Goal: Task Accomplishment & Management: Complete application form

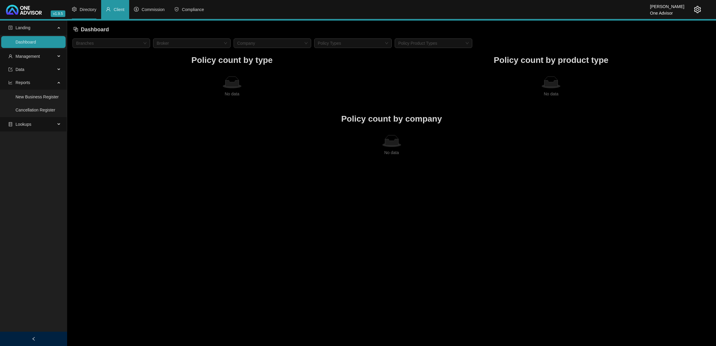
click at [88, 12] on li "Directory" at bounding box center [84, 9] width 34 height 19
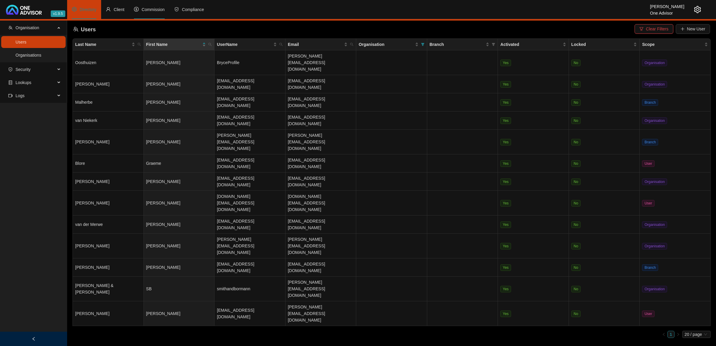
click at [148, 8] on span "Commission" at bounding box center [153, 9] width 23 height 5
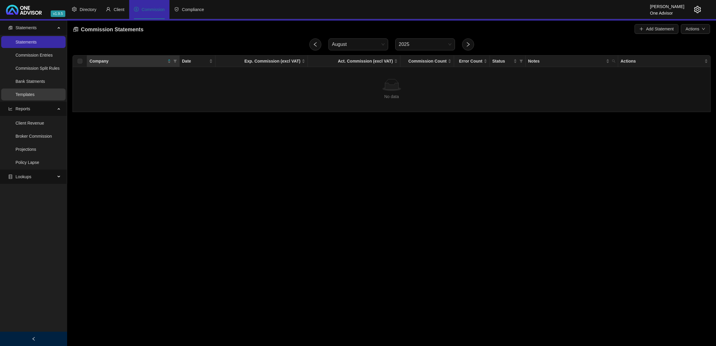
click at [30, 96] on link "Templates" at bounding box center [25, 94] width 19 height 5
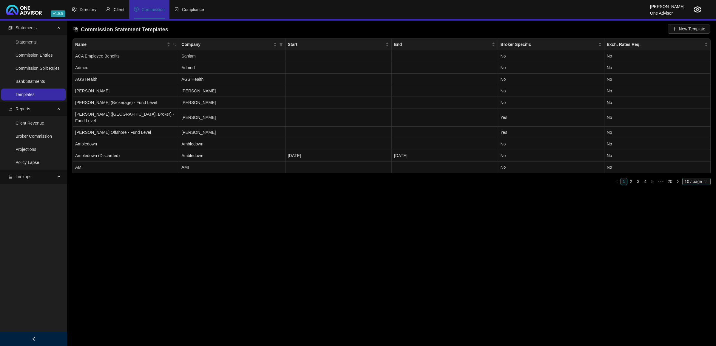
click at [696, 178] on span "10 / page" at bounding box center [697, 181] width 24 height 7
click at [693, 208] on div "50 / page" at bounding box center [697, 211] width 20 height 7
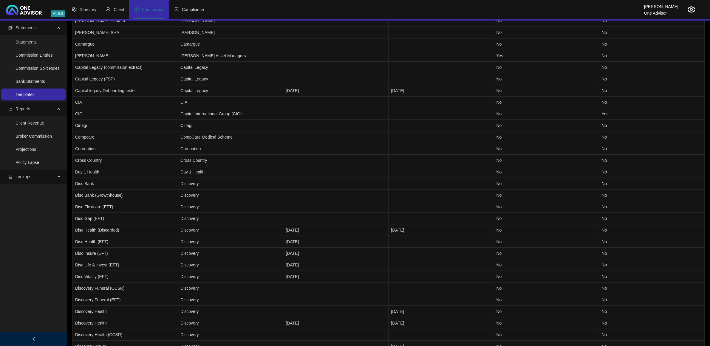
scroll to position [306, 0]
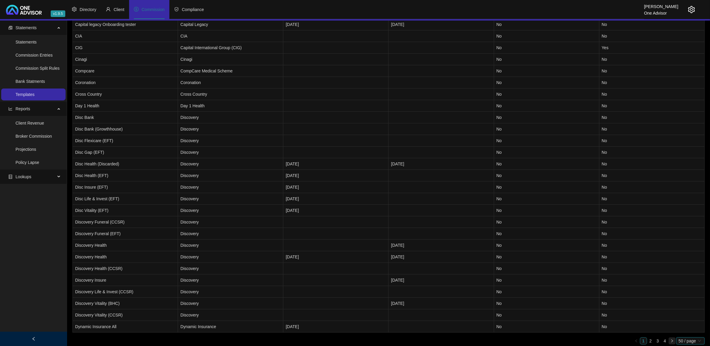
click at [669, 338] on button "button" at bounding box center [672, 341] width 7 height 7
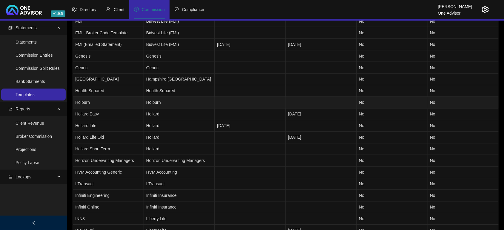
scroll to position [269, 0]
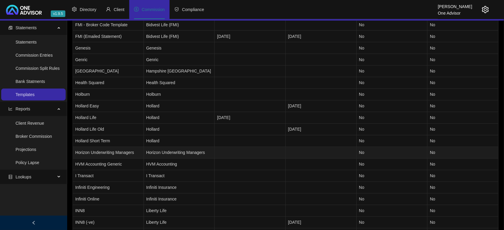
click at [118, 156] on td "Horizon Underwriting Managers" at bounding box center [108, 153] width 71 height 12
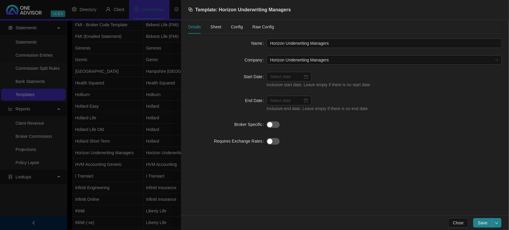
click at [148, 96] on div at bounding box center [254, 115] width 509 height 230
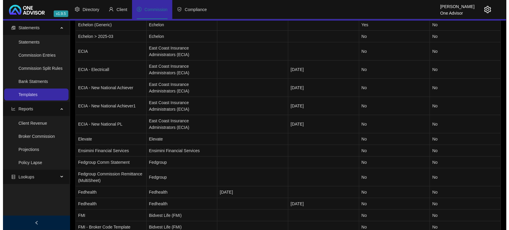
scroll to position [0, 0]
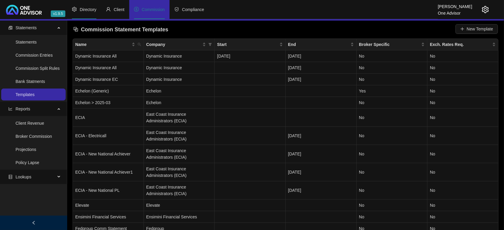
click at [84, 10] on span "Directory" at bounding box center [88, 9] width 17 height 5
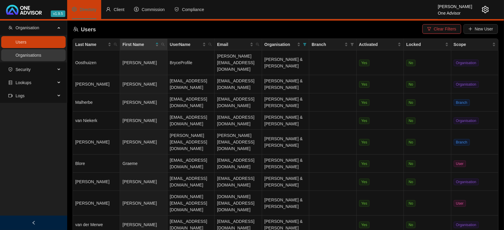
click at [41, 53] on link "Organisations" at bounding box center [29, 55] width 26 height 5
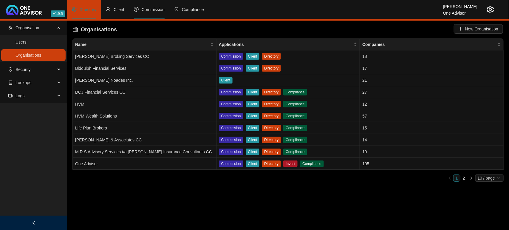
click at [163, 10] on span "Commission" at bounding box center [153, 9] width 23 height 5
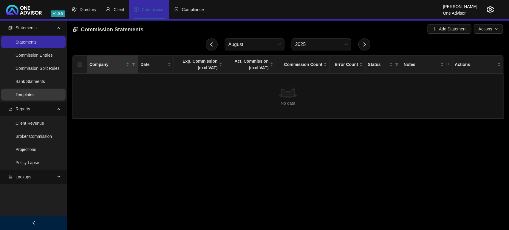
click at [31, 92] on link "Templates" at bounding box center [25, 94] width 19 height 5
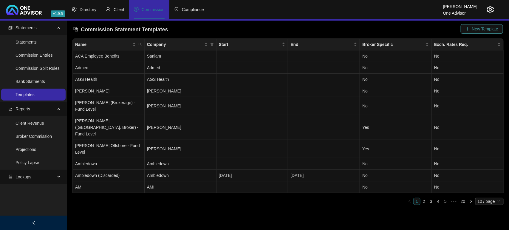
click at [477, 28] on span "New Template" at bounding box center [485, 29] width 26 height 7
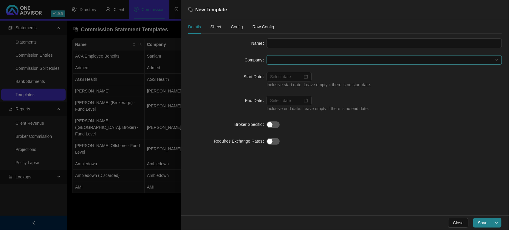
click at [307, 64] on span at bounding box center [384, 59] width 228 height 9
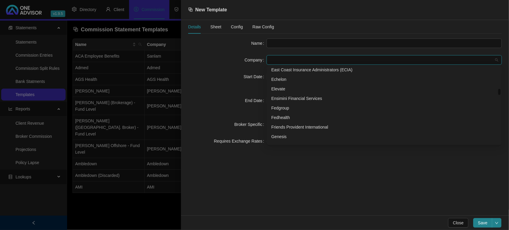
scroll to position [373, 0]
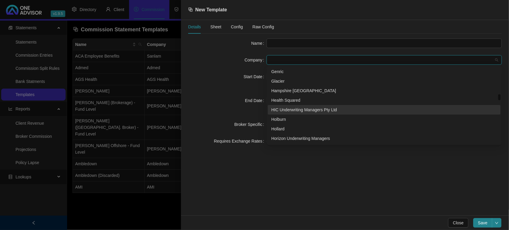
click at [310, 111] on div "HIC Underwriting Managers Pty Ltd" at bounding box center [385, 110] width 226 height 7
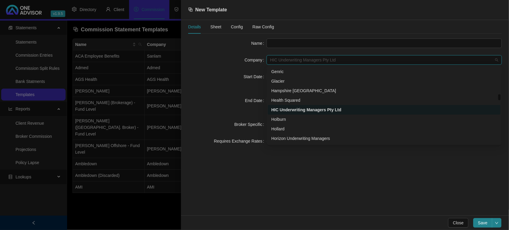
drag, startPoint x: 339, startPoint y: 60, endPoint x: 254, endPoint y: 61, distance: 85.1
click at [254, 61] on div "Company HIC Underwriting Managers Pty Ltd" at bounding box center [345, 60] width 314 height 10
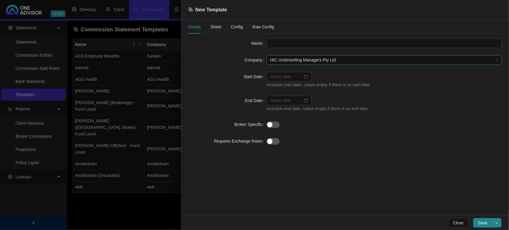
click at [342, 57] on span "HIC Underwriting Managers Pty Ltd" at bounding box center [384, 59] width 228 height 9
click at [320, 47] on input "text" at bounding box center [384, 43] width 235 height 10
type input "HIC Underwriting Managers"
click at [490, 222] on button "Save" at bounding box center [483, 223] width 19 height 10
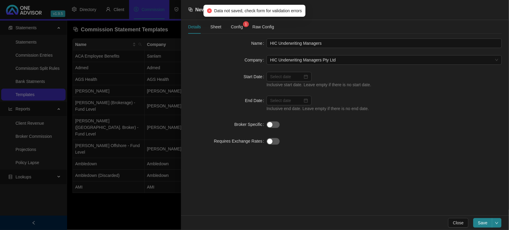
click at [220, 16] on div "Data not saved, check form for validation errors" at bounding box center [254, 11] width 102 height 12
click at [232, 27] on span "Config 1" at bounding box center [237, 27] width 12 height 4
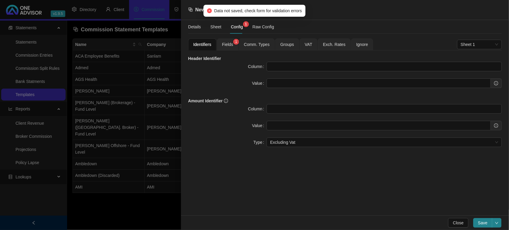
click at [237, 29] on span "Config 1" at bounding box center [237, 27] width 12 height 4
click at [232, 45] on span "Fields 1" at bounding box center [227, 44] width 11 height 4
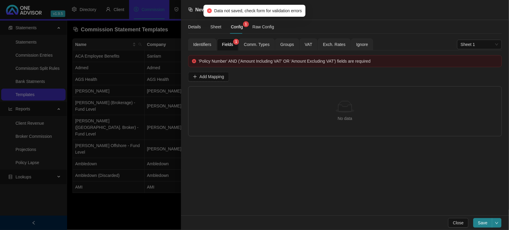
click at [205, 44] on span "Identifiers" at bounding box center [202, 44] width 18 height 4
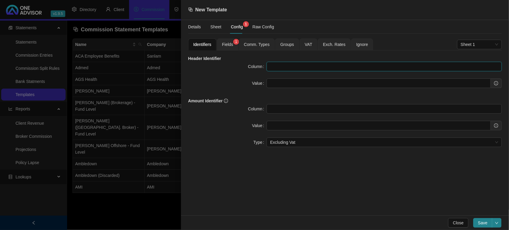
click at [285, 70] on input "text" at bounding box center [384, 67] width 235 height 10
click at [282, 82] on input "text" at bounding box center [379, 83] width 224 height 10
paste input "Client"
type input "Client"
click at [285, 64] on input "text" at bounding box center [384, 67] width 235 height 10
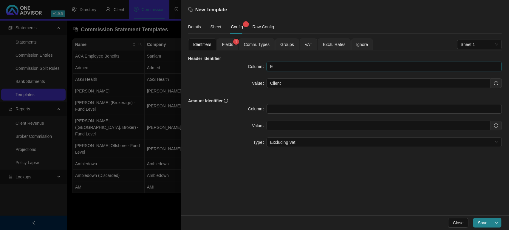
type input "E"
click at [232, 45] on span "Fields 1" at bounding box center [227, 44] width 11 height 4
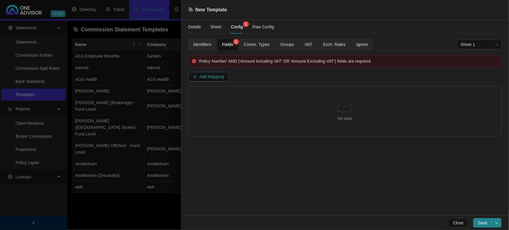
click at [217, 75] on span "Add Mapping" at bounding box center [212, 76] width 25 height 7
click at [221, 97] on span "Column" at bounding box center [213, 94] width 29 height 9
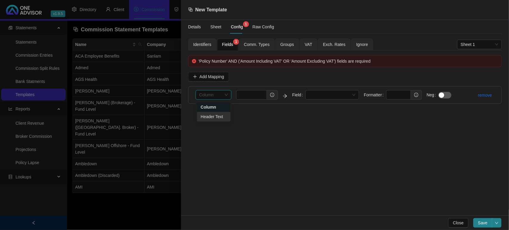
click at [217, 117] on div "Header Text" at bounding box center [214, 116] width 26 height 7
click at [245, 95] on input "text" at bounding box center [251, 95] width 31 height 10
paste input "Client"
click at [341, 93] on span at bounding box center [332, 94] width 47 height 9
type input "Client"
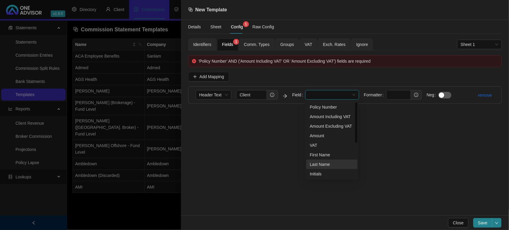
click at [330, 164] on div "Last Name" at bounding box center [332, 164] width 44 height 7
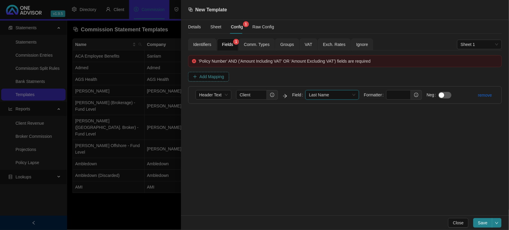
click at [222, 78] on span "Add Mapping" at bounding box center [212, 76] width 25 height 7
click at [193, 111] on li "Column Field Formatter Neg remove" at bounding box center [345, 112] width 313 height 17
click at [214, 117] on span "Column" at bounding box center [213, 112] width 29 height 9
click at [214, 133] on div "Header Text" at bounding box center [214, 134] width 26 height 7
click at [248, 115] on input "text" at bounding box center [251, 112] width 31 height 10
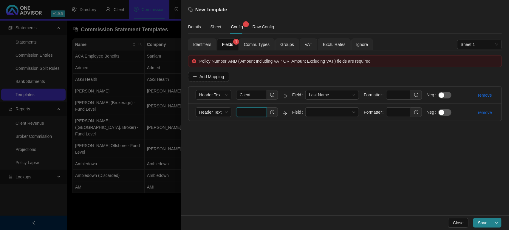
paste input "Policy number"
click at [343, 111] on span at bounding box center [332, 112] width 47 height 9
type input "Policy number"
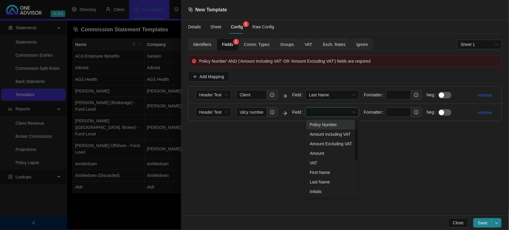
scroll to position [0, 0]
click at [340, 128] on div "Policy Number" at bounding box center [332, 124] width 44 height 7
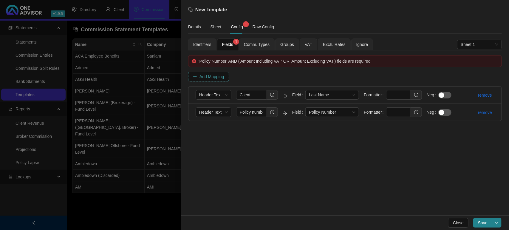
click at [211, 75] on span "Add Mapping" at bounding box center [212, 76] width 25 height 7
click at [244, 132] on input "text" at bounding box center [251, 130] width 31 height 10
paste input "Commission"
click at [213, 132] on span "Column" at bounding box center [213, 129] width 29 height 9
type input "Commission"
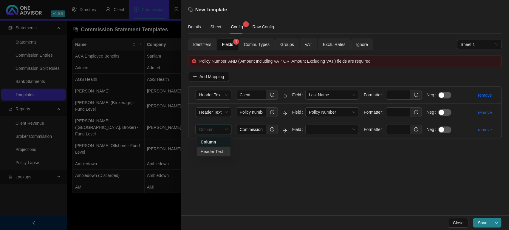
click at [211, 148] on div "Header Text" at bounding box center [214, 151] width 26 height 7
click at [323, 132] on span at bounding box center [332, 129] width 47 height 9
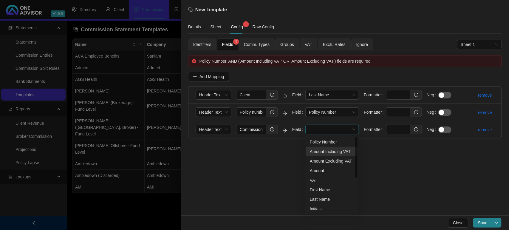
click at [331, 151] on div "Amount Including VAT" at bounding box center [332, 151] width 44 height 7
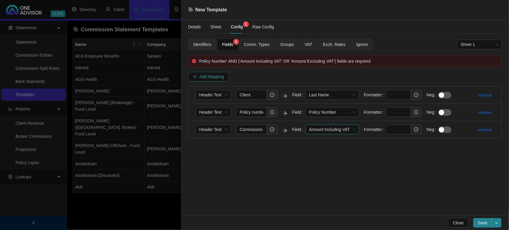
click at [205, 75] on span "Add Mapping" at bounding box center [212, 76] width 25 height 7
click at [198, 150] on div "Column" at bounding box center [214, 147] width 36 height 10
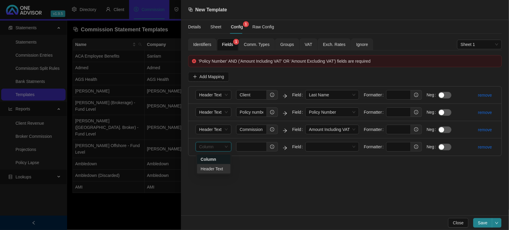
click at [209, 167] on div "Header Text" at bounding box center [214, 169] width 26 height 7
click at [252, 147] on input "text" at bounding box center [251, 147] width 31 height 10
paste input "SASRIA"
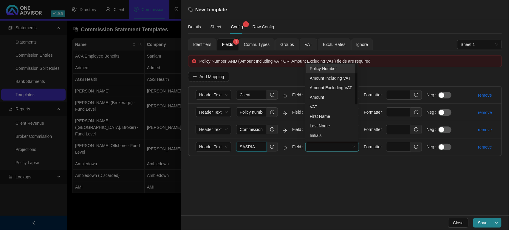
click at [344, 148] on span at bounding box center [332, 146] width 47 height 9
type input "SASRIA"
click at [324, 80] on div "Amount Including VAT" at bounding box center [332, 78] width 44 height 7
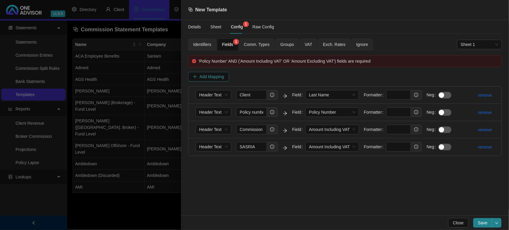
click at [212, 76] on span "Add Mapping" at bounding box center [212, 76] width 25 height 7
click at [206, 163] on span "Column" at bounding box center [213, 164] width 29 height 9
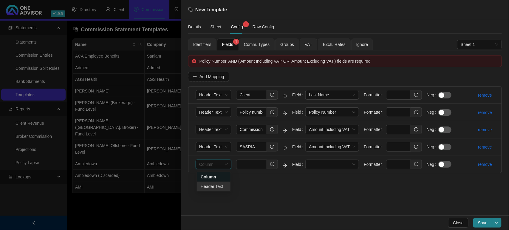
click at [207, 184] on div "Header Text" at bounding box center [214, 186] width 26 height 7
click at [246, 163] on input "text" at bounding box center [251, 165] width 31 height 10
paste input "VAT"
click at [325, 162] on span at bounding box center [332, 164] width 47 height 9
type input "VAT"
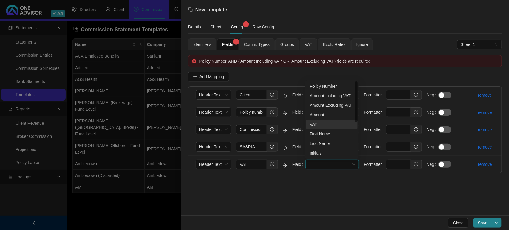
click at [323, 126] on div "VAT" at bounding box center [332, 124] width 44 height 7
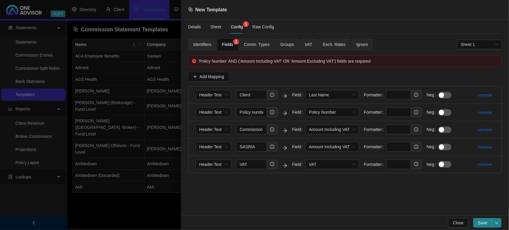
click at [259, 47] on span "Comm. Types" at bounding box center [257, 44] width 26 height 4
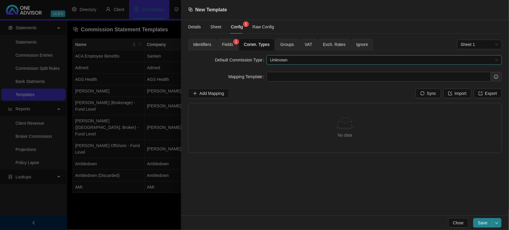
click at [306, 59] on span "Unknown" at bounding box center [384, 59] width 228 height 9
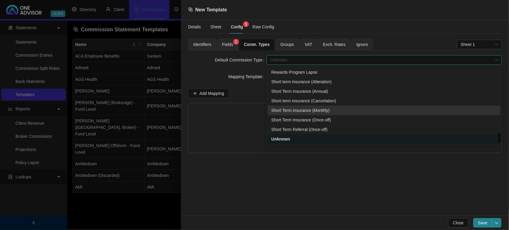
click at [300, 110] on div "Short Term Insurance (Monthly)" at bounding box center [385, 110] width 226 height 7
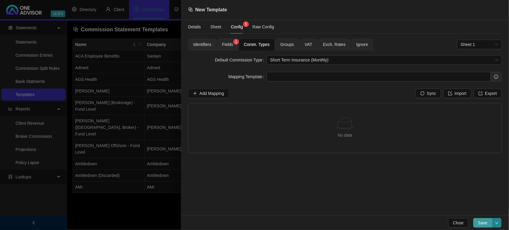
click at [484, 221] on span "Save" at bounding box center [483, 223] width 10 height 7
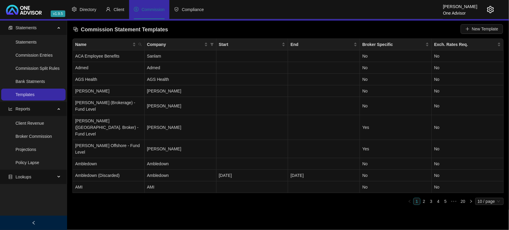
click at [493, 9] on icon "setting" at bounding box center [490, 9] width 7 height 7
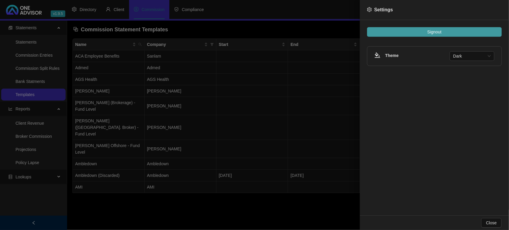
click at [472, 27] on button "Signout" at bounding box center [434, 32] width 135 height 10
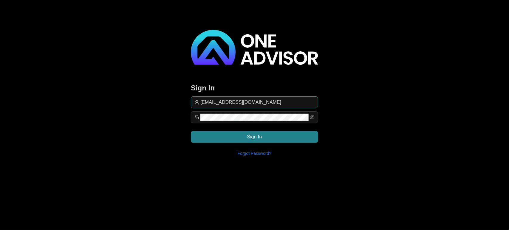
drag, startPoint x: 260, startPoint y: 95, endPoint x: 260, endPoint y: 99, distance: 4.5
click at [260, 99] on div "Sign In [EMAIL_ADDRESS][DOMAIN_NAME] Sign In Forgot Password?" at bounding box center [254, 95] width 127 height 131
click at [261, 101] on input "[EMAIL_ADDRESS][DOMAIN_NAME]" at bounding box center [258, 102] width 114 height 7
click at [264, 101] on input "support@hvm" at bounding box center [258, 102] width 114 height 7
type input "support@hvmws"
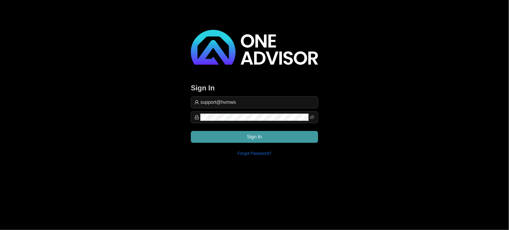
click at [269, 139] on button "Sign In" at bounding box center [254, 137] width 127 height 12
